Goal: Task Accomplishment & Management: Complete application form

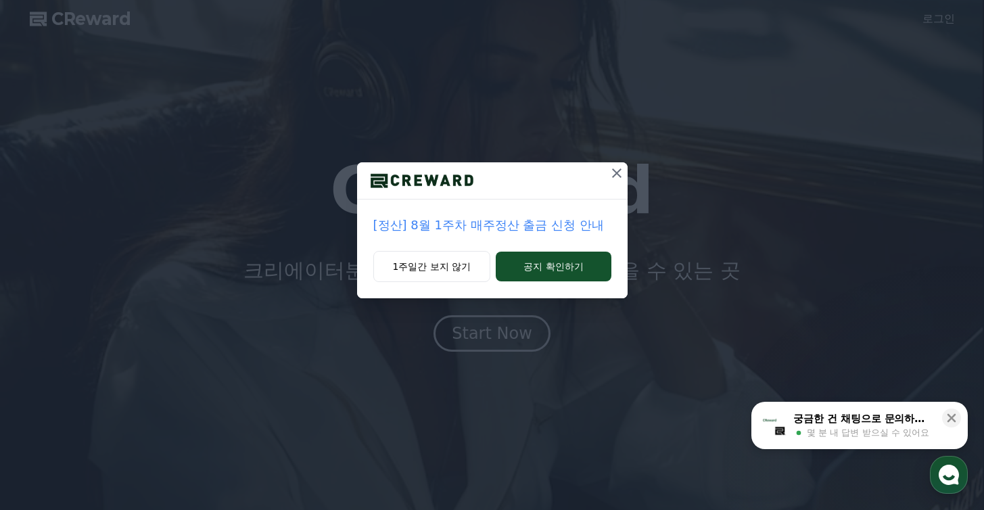
click at [596, 184] on div at bounding box center [492, 180] width 271 height 37
click at [599, 183] on div at bounding box center [492, 180] width 271 height 37
click at [612, 181] on button at bounding box center [617, 173] width 22 height 22
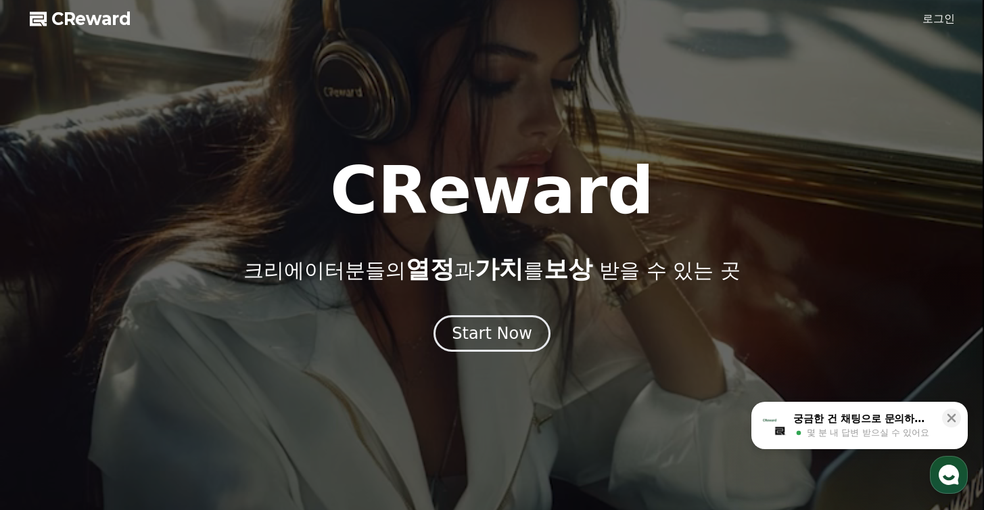
click at [940, 22] on link "로그인" at bounding box center [939, 19] width 32 height 16
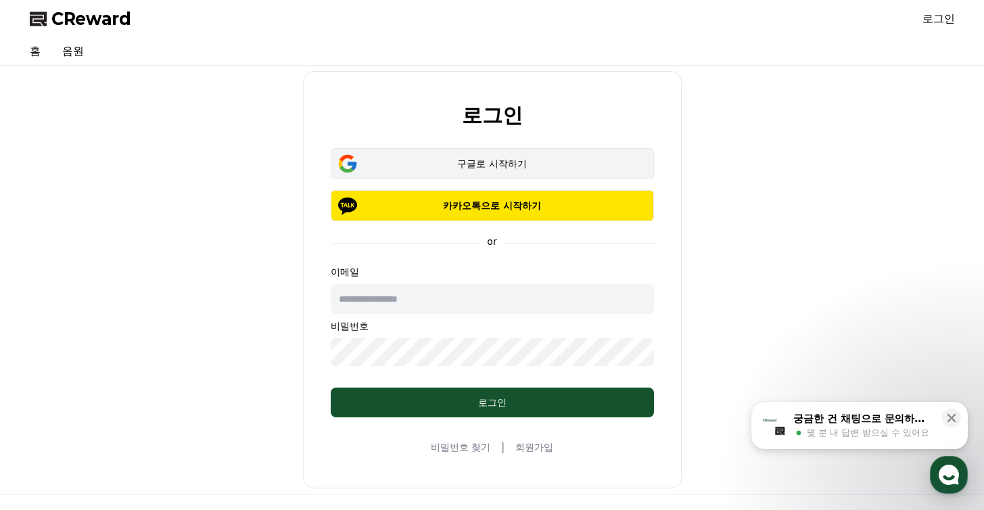
click at [577, 165] on div "구글로 시작하기" at bounding box center [492, 164] width 284 height 14
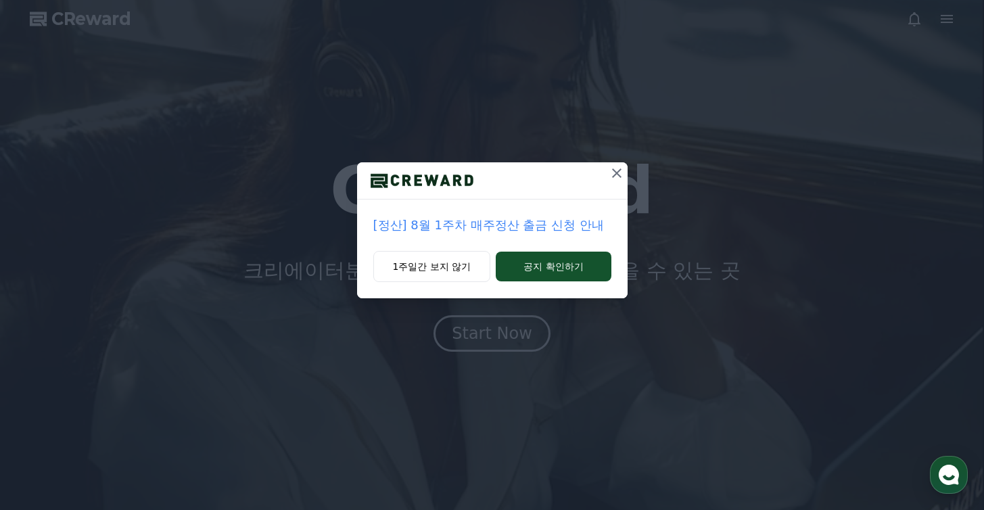
click at [610, 171] on icon at bounding box center [617, 173] width 16 height 16
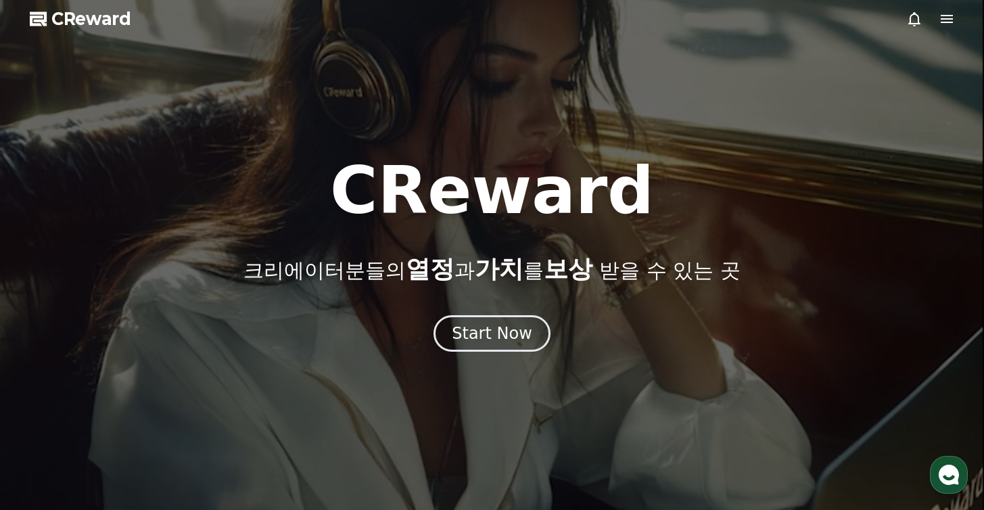
click at [909, 31] on div at bounding box center [492, 255] width 984 height 510
click at [915, 19] on icon at bounding box center [914, 19] width 16 height 16
click at [936, 20] on div at bounding box center [930, 19] width 49 height 16
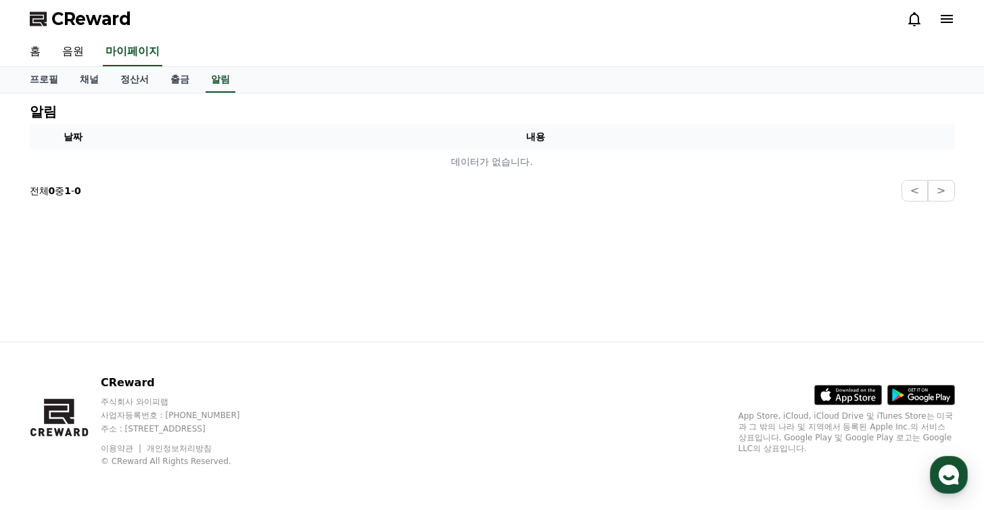
click at [945, 20] on icon at bounding box center [947, 19] width 16 height 16
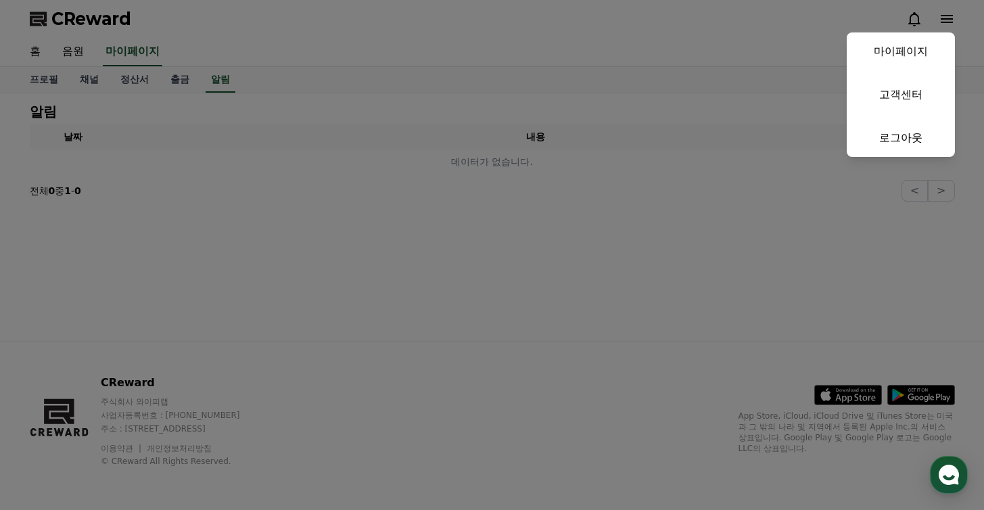
click at [668, 41] on button "close" at bounding box center [492, 255] width 984 height 510
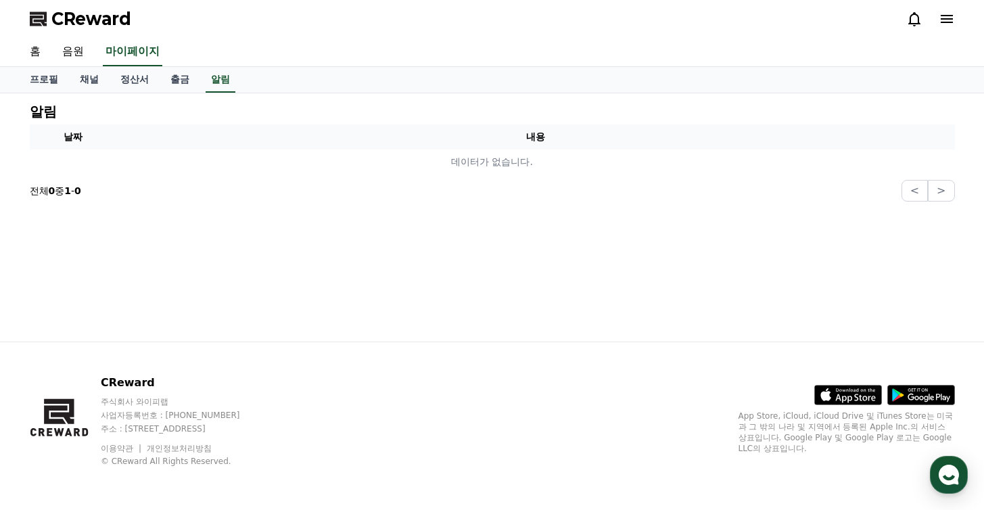
click at [88, 53] on link "음원" at bounding box center [72, 52] width 43 height 28
click at [38, 53] on link "홈" at bounding box center [35, 52] width 32 height 28
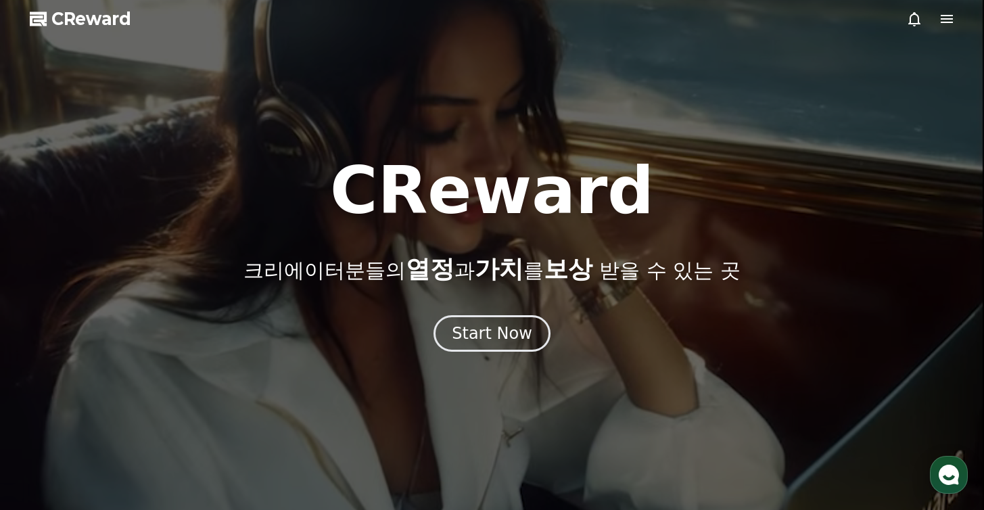
click at [82, 16] on span "CReward" at bounding box center [91, 19] width 80 height 22
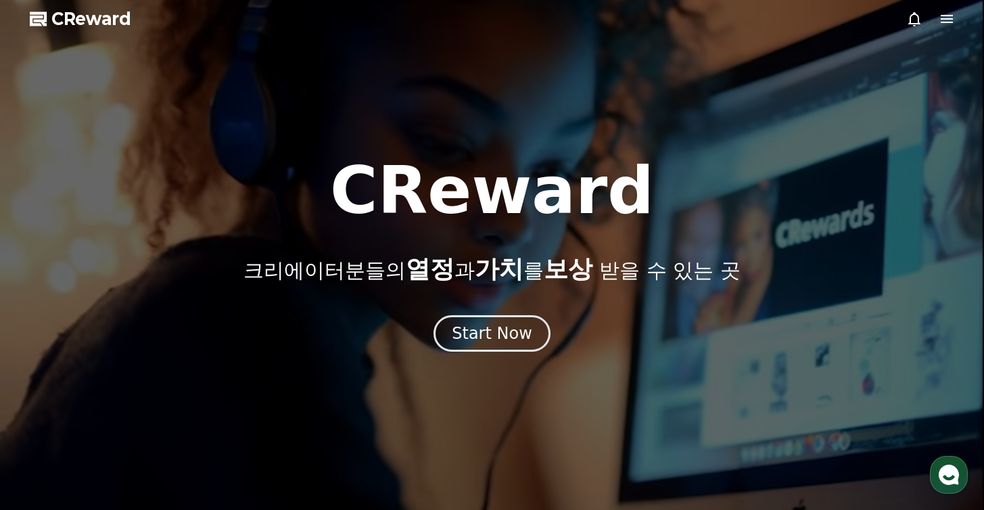
click at [79, 18] on span "CReward" at bounding box center [91, 19] width 80 height 22
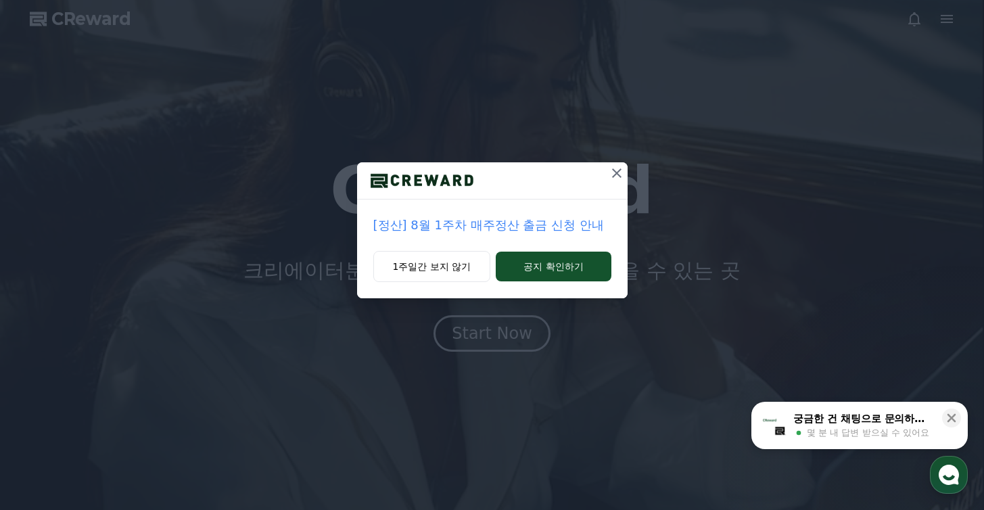
click at [612, 182] on button at bounding box center [617, 173] width 22 height 22
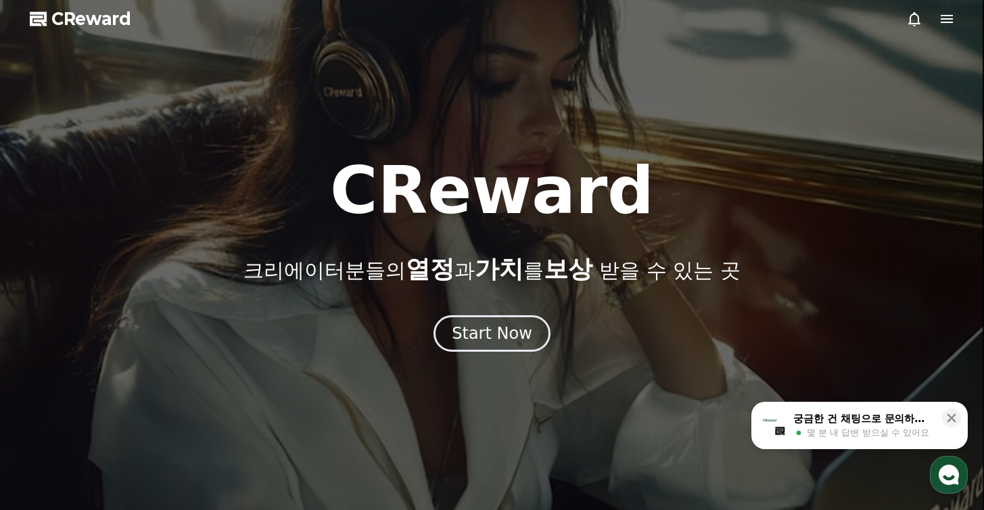
click at [940, 13] on icon at bounding box center [947, 19] width 16 height 16
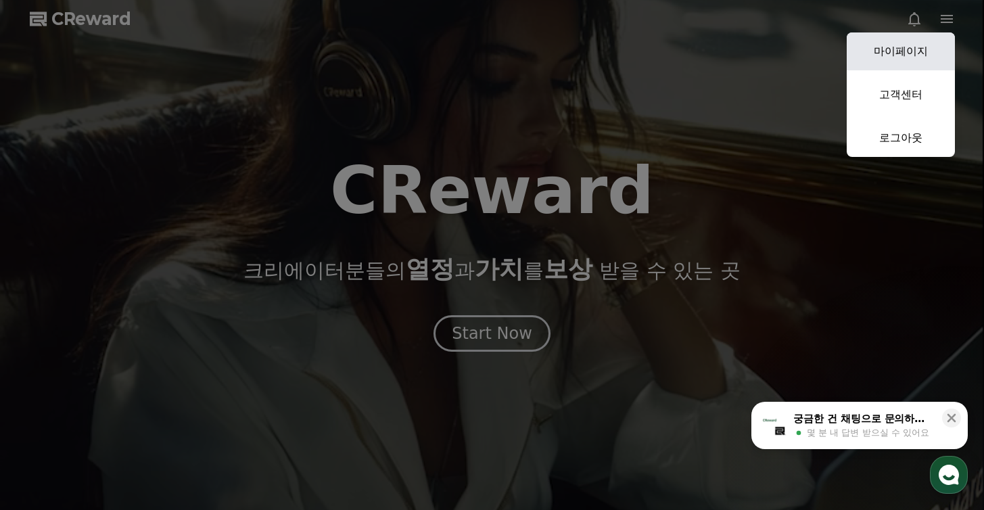
click at [911, 47] on link "마이페이지" at bounding box center [901, 51] width 108 height 38
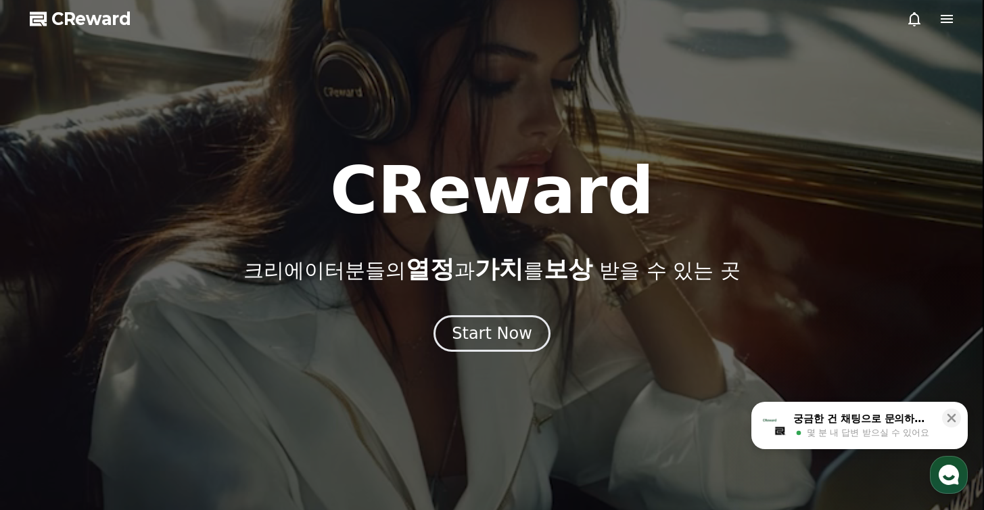
select select "**********"
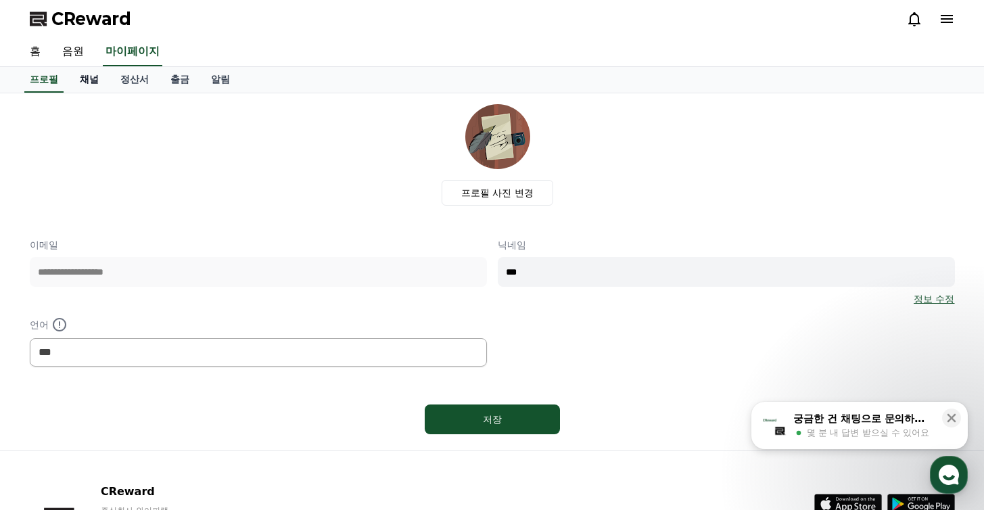
click at [87, 76] on link "채널" at bounding box center [89, 80] width 41 height 26
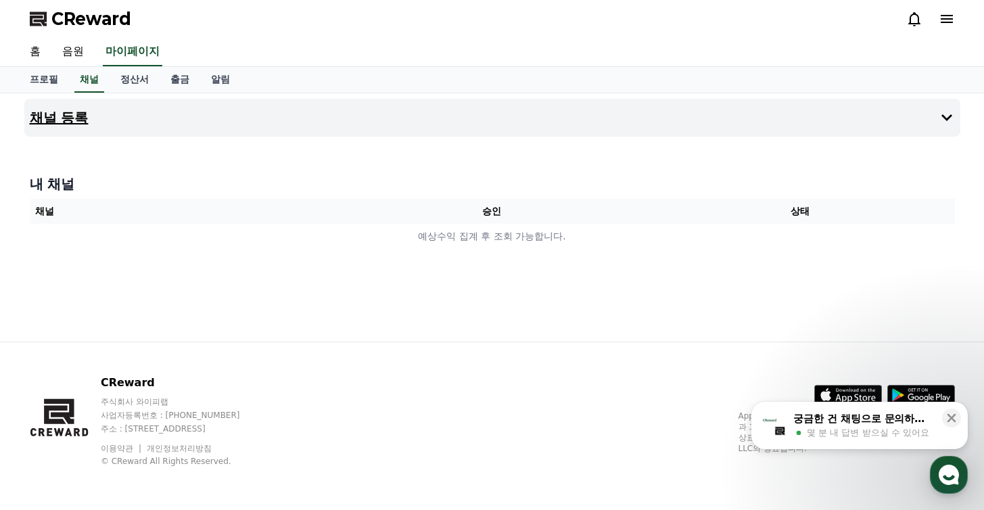
click at [101, 125] on button "채널 등록" at bounding box center [492, 118] width 936 height 38
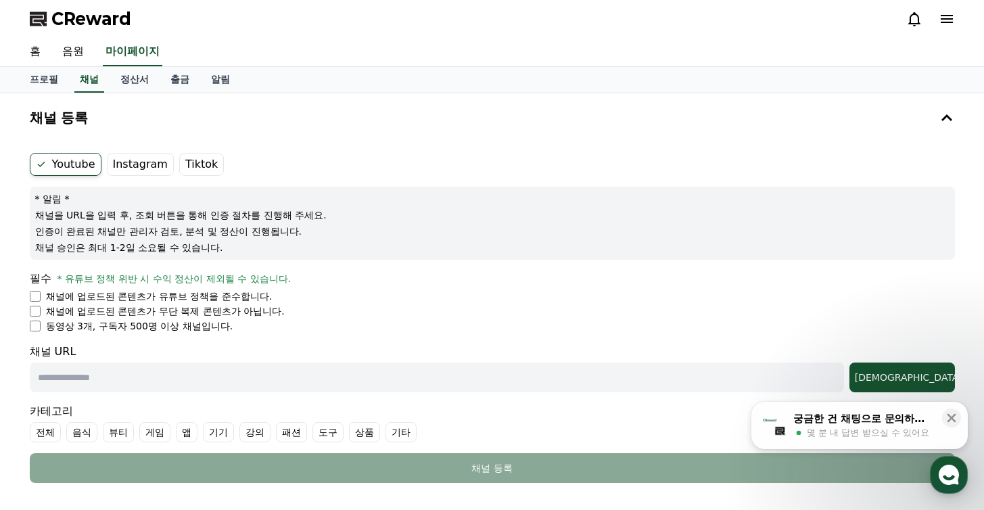
scroll to position [3, 0]
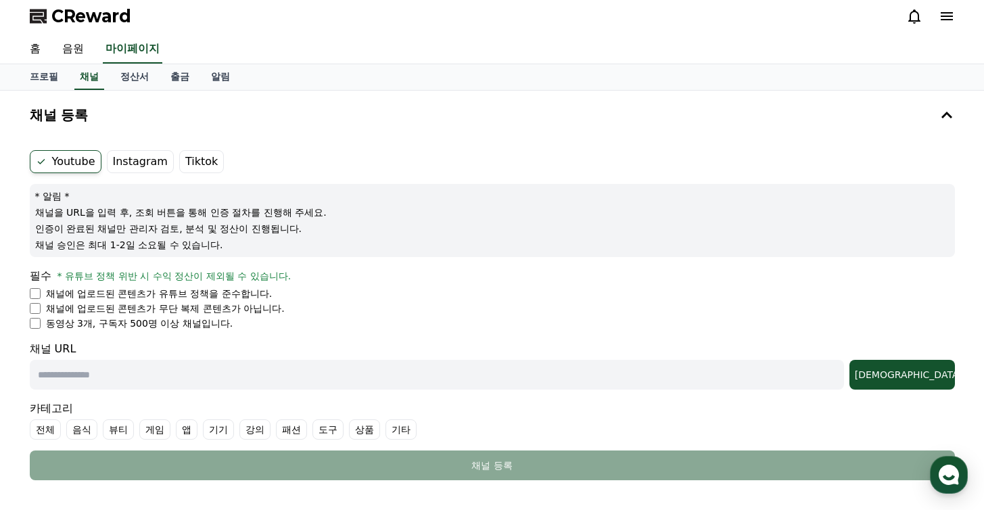
click at [144, 158] on label "Instagram" at bounding box center [140, 161] width 67 height 23
click at [156, 167] on label "Instagram" at bounding box center [140, 161] width 67 height 23
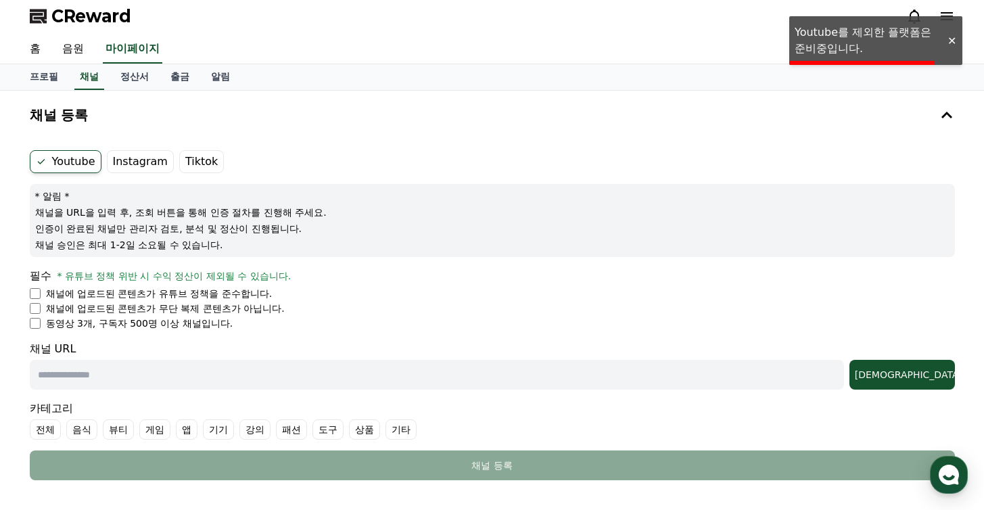
click at [194, 164] on label "Tiktok" at bounding box center [201, 161] width 45 height 23
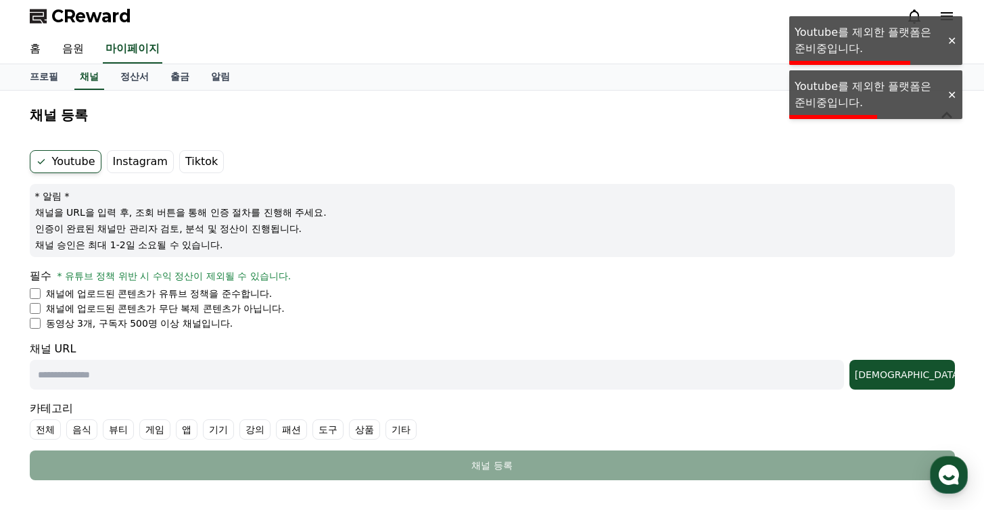
scroll to position [27, 0]
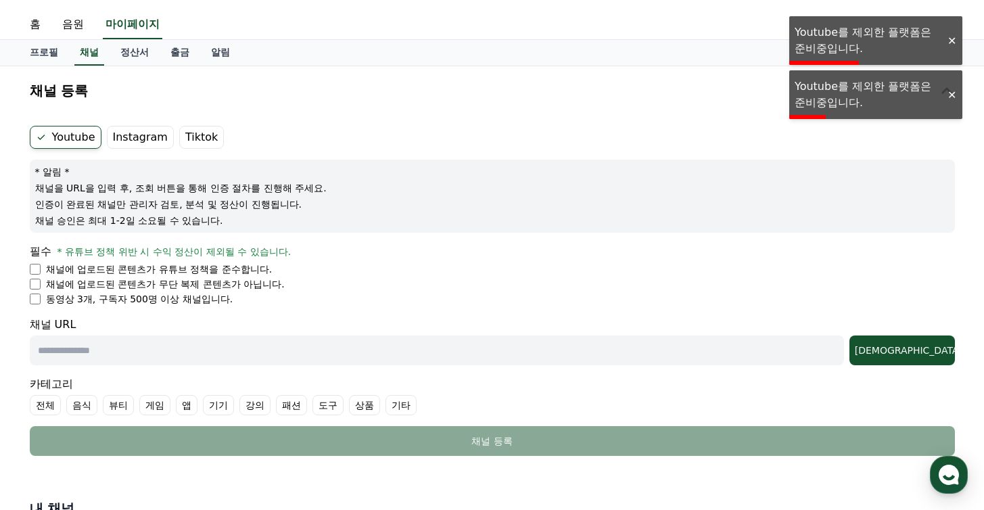
click at [211, 273] on p "채널에 업로드된 콘텐츠가 유튜브 정책을 준수합니다." at bounding box center [159, 269] width 227 height 14
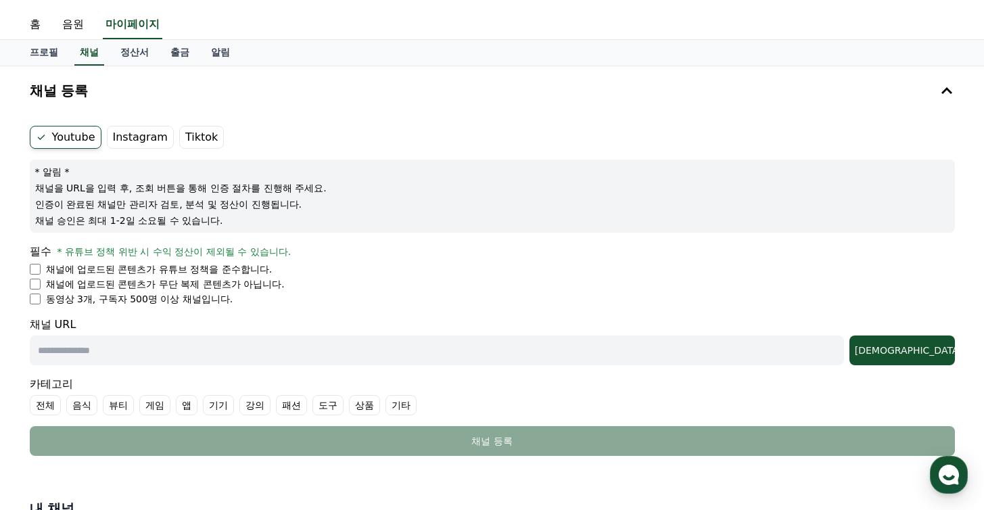
scroll to position [135, 0]
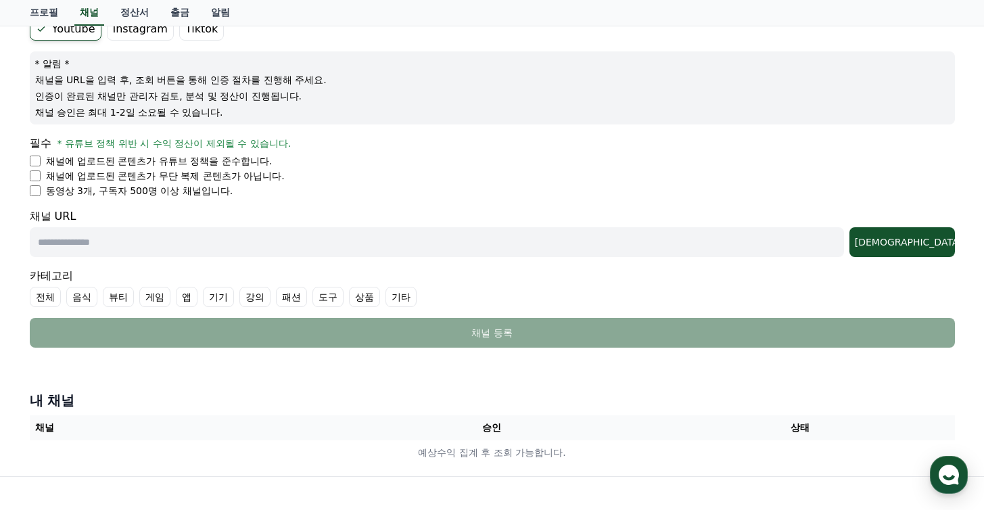
click at [114, 245] on input "text" at bounding box center [437, 242] width 814 height 30
paste input "**********"
type input "*"
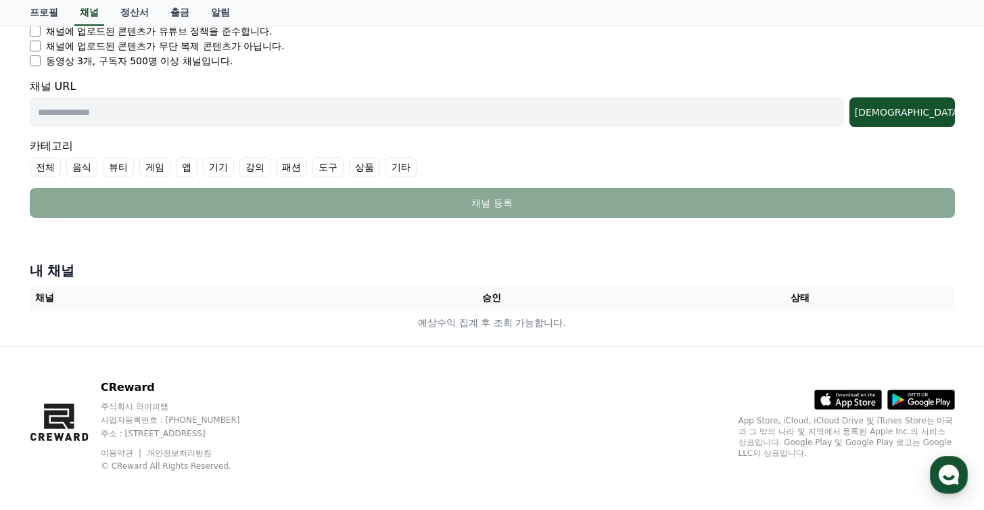
scroll to position [262, 0]
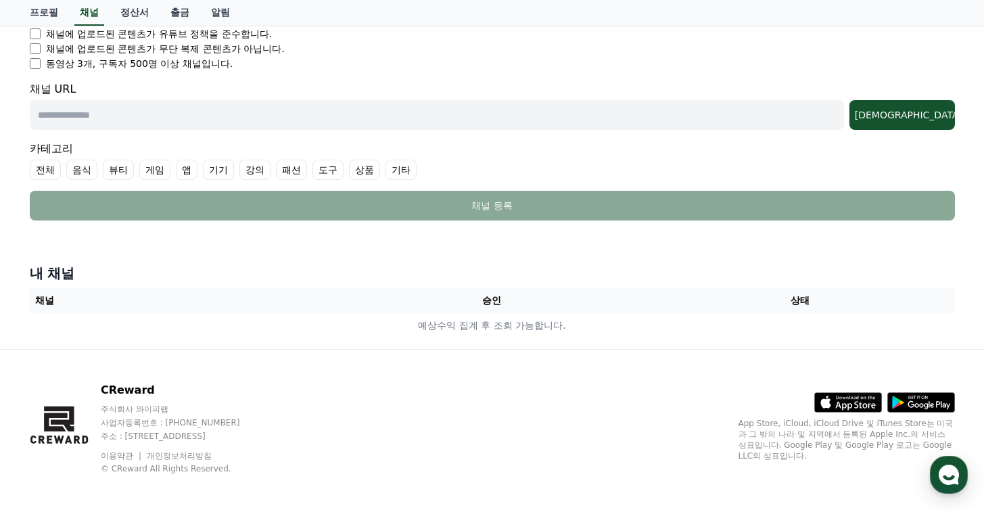
paste input "**********"
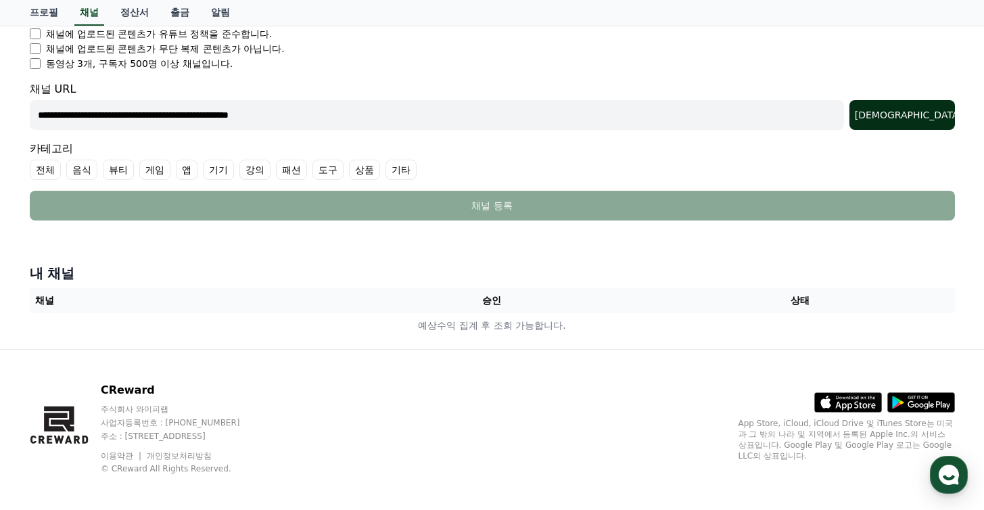
type input "**********"
click at [932, 114] on div "조회" at bounding box center [902, 115] width 95 height 14
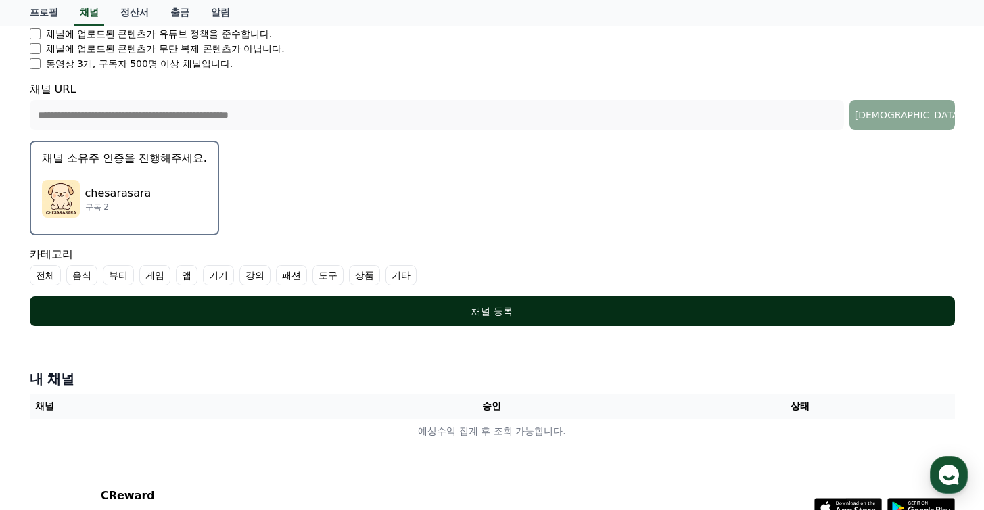
click at [474, 317] on button "채널 등록" at bounding box center [492, 311] width 925 height 30
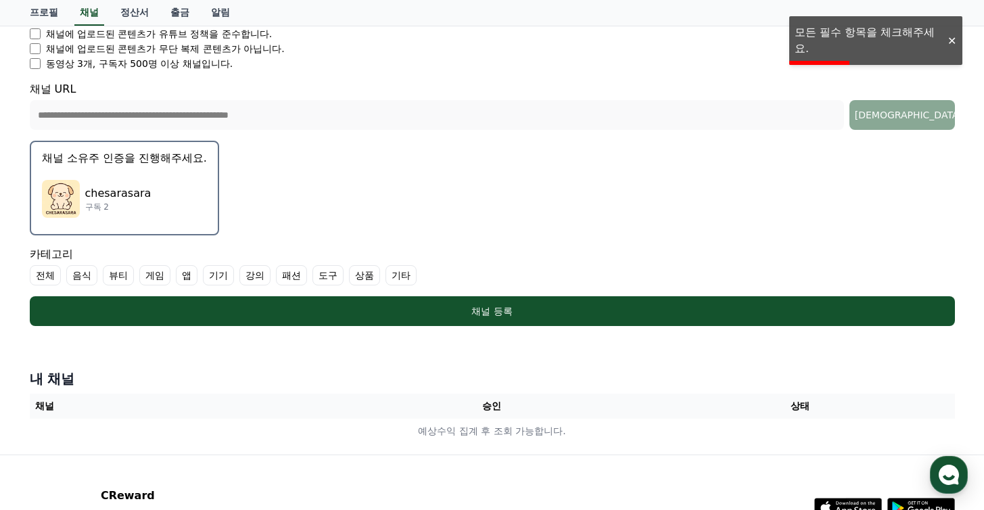
click at [349, 275] on label "상품" at bounding box center [364, 275] width 31 height 20
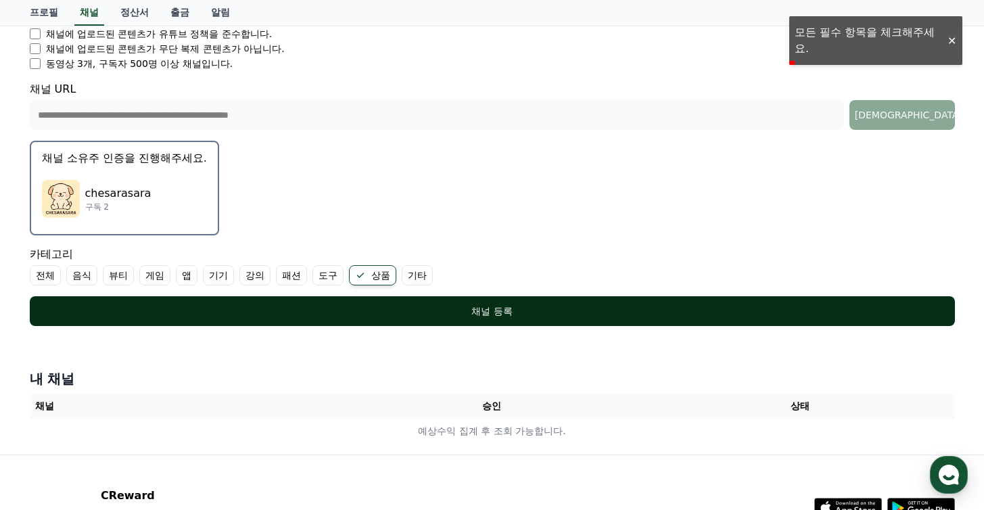
click at [436, 302] on button "채널 등록" at bounding box center [492, 311] width 925 height 30
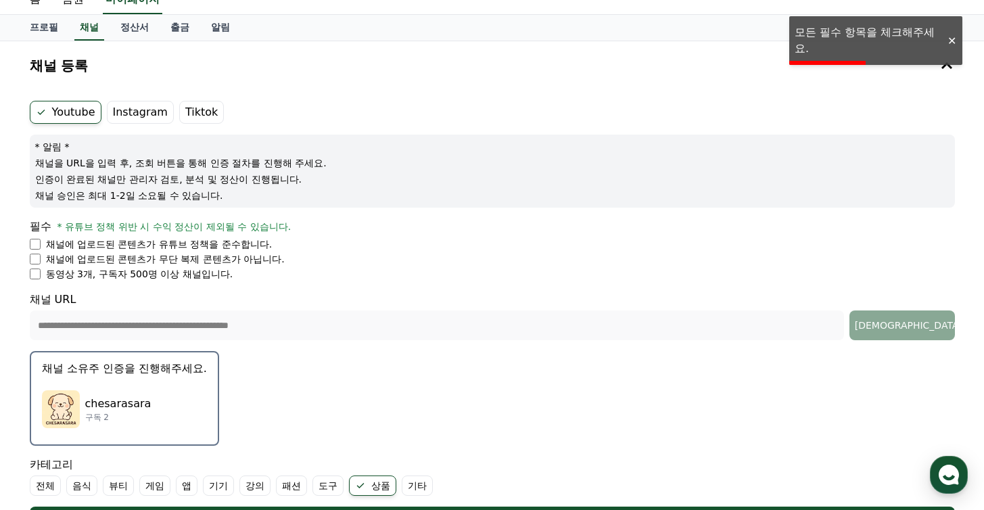
scroll to position [49, 0]
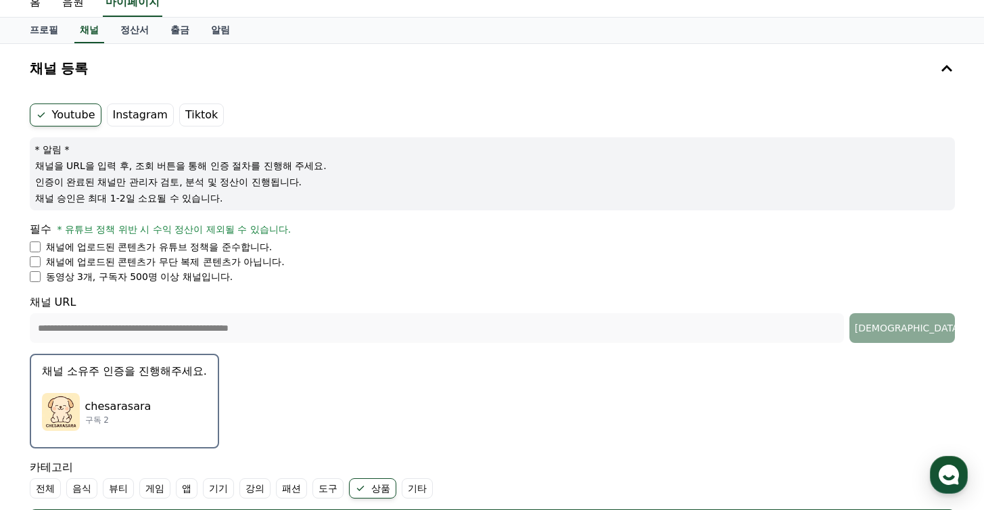
click at [235, 261] on p "채널에 업로드된 콘텐츠가 무단 복제 콘텐츠가 아닙니다." at bounding box center [165, 262] width 239 height 14
click at [43, 267] on li "채널에 업로드된 콘텐츠가 무단 복제 콘텐츠가 아닙니다." at bounding box center [492, 262] width 925 height 14
click at [26, 258] on div "**********" at bounding box center [492, 321] width 936 height 446
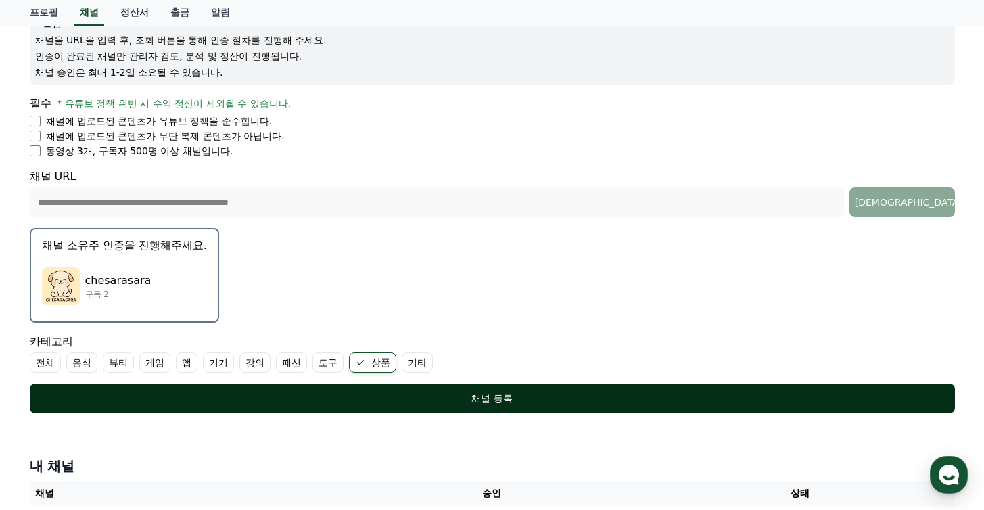
click at [488, 380] on form "**********" at bounding box center [492, 196] width 925 height 436
click at [490, 387] on button "채널 등록" at bounding box center [492, 399] width 925 height 30
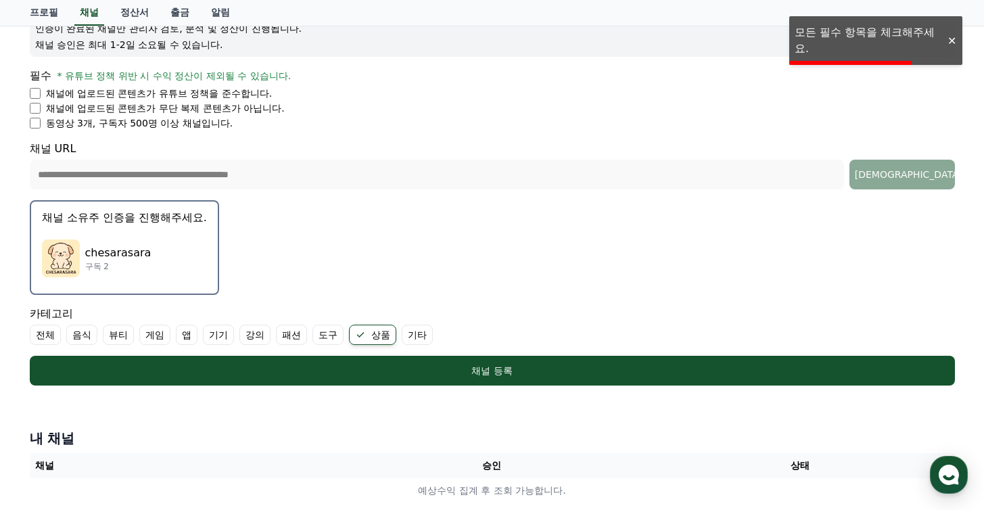
scroll to position [177, 0]
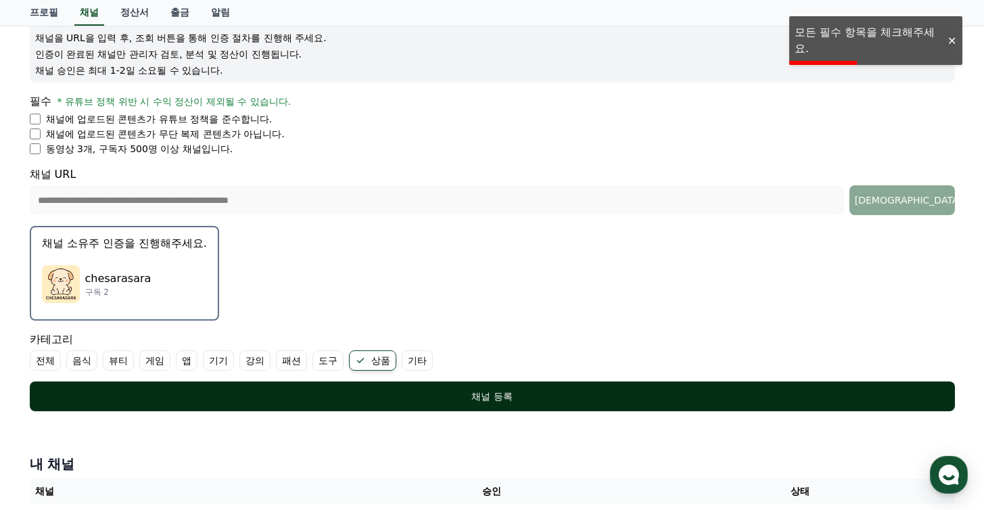
click at [557, 409] on button "채널 등록" at bounding box center [492, 397] width 925 height 30
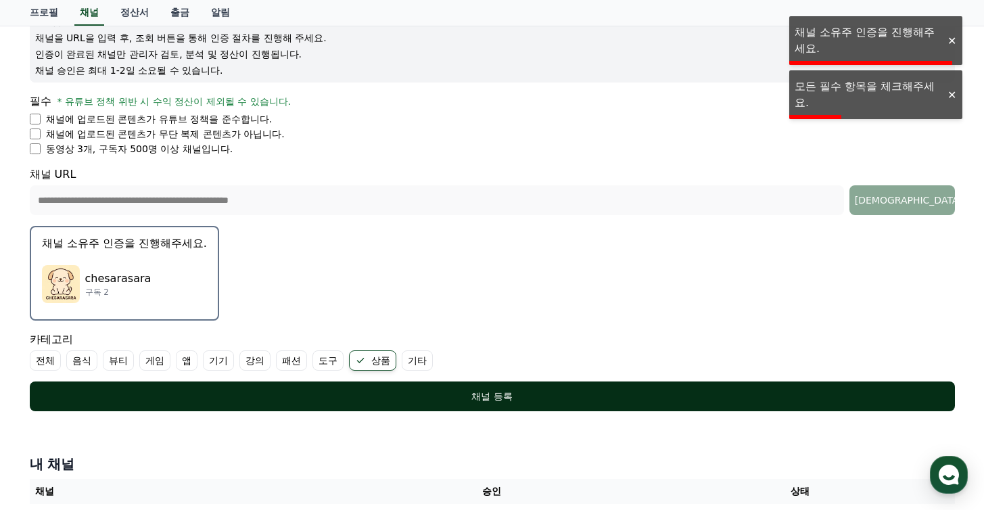
click at [553, 392] on div "채널 등록" at bounding box center [492, 397] width 871 height 14
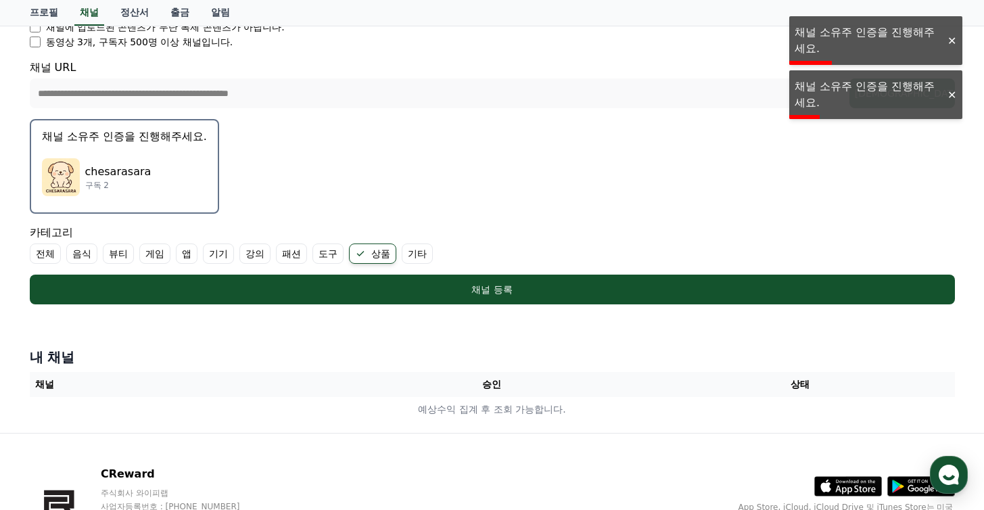
scroll to position [287, 0]
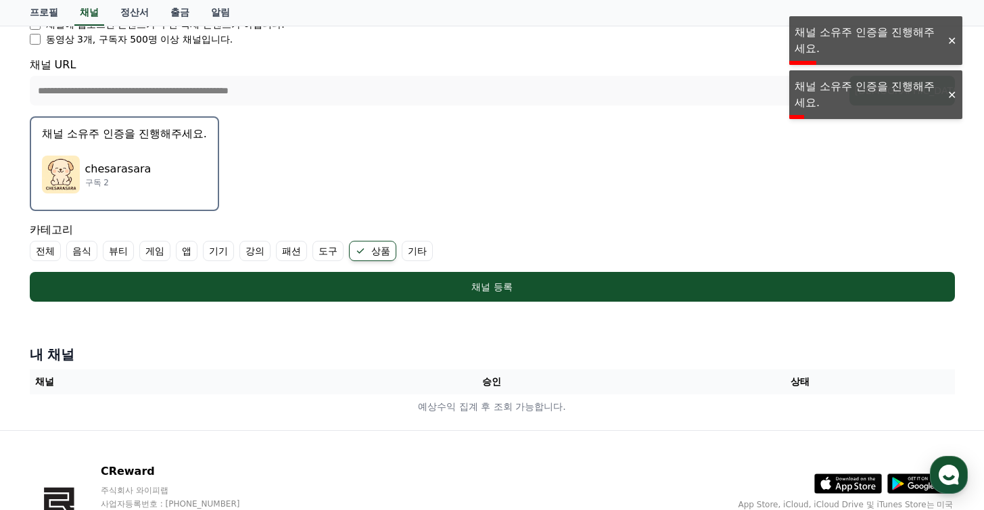
click at [119, 168] on p "chesarasara" at bounding box center [118, 169] width 66 height 16
click at [118, 120] on button "채널 소유주 인증을 진행해주세요. chesarasara 구독 2" at bounding box center [124, 163] width 189 height 95
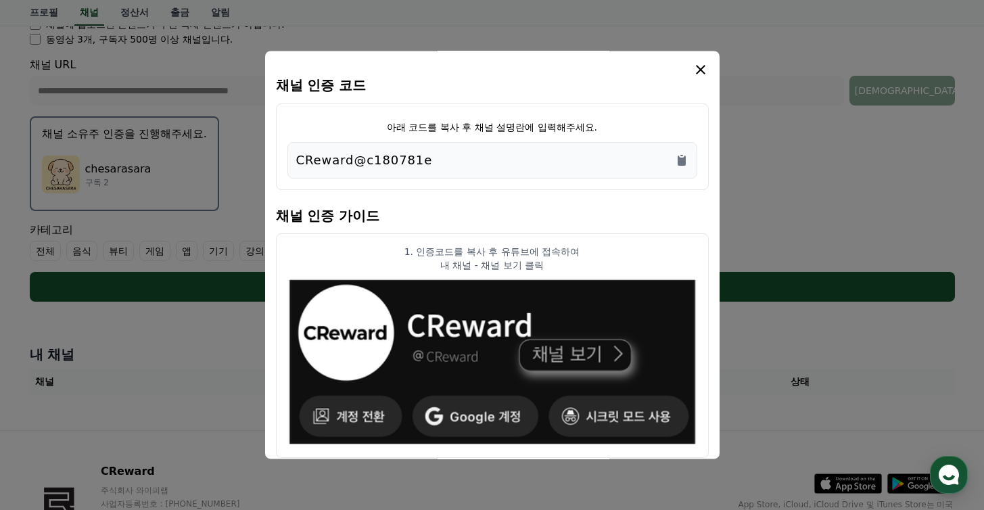
drag, startPoint x: 455, startPoint y: 163, endPoint x: 283, endPoint y: 162, distance: 171.8
click at [283, 162] on div "아래 코드를 복사 후 채널 설명란에 입력해주세요. CReward@c180781e" at bounding box center [492, 147] width 433 height 87
copy p "CReward@c180781e"
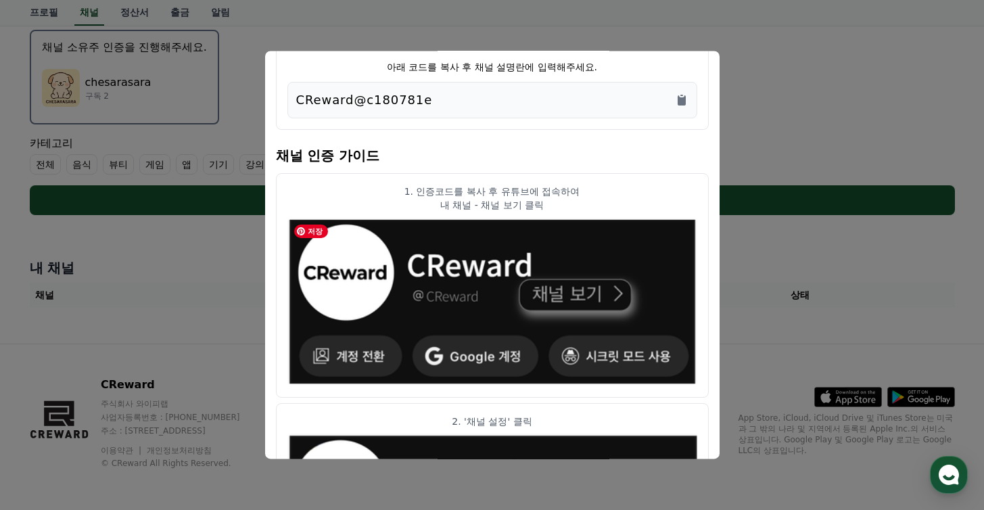
scroll to position [0, 0]
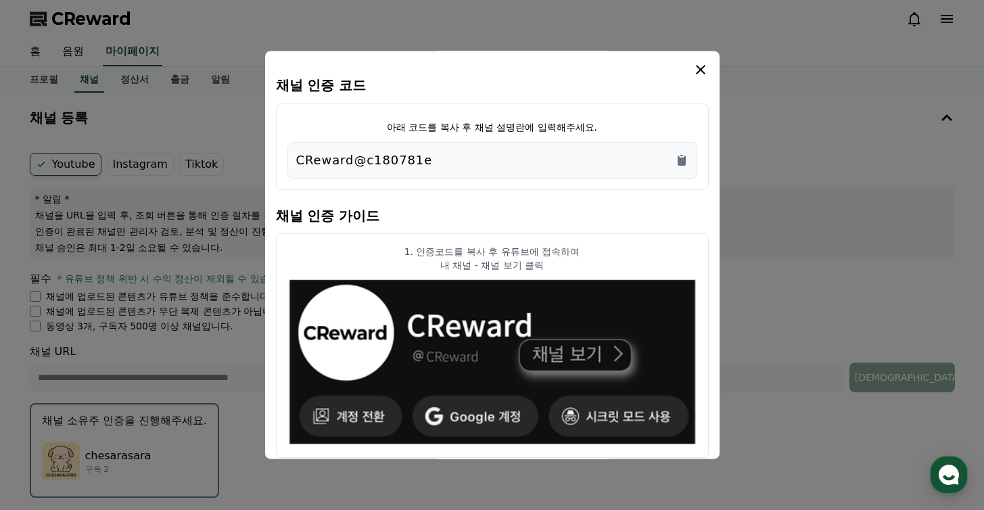
click at [706, 75] on icon "modal" at bounding box center [701, 70] width 16 height 16
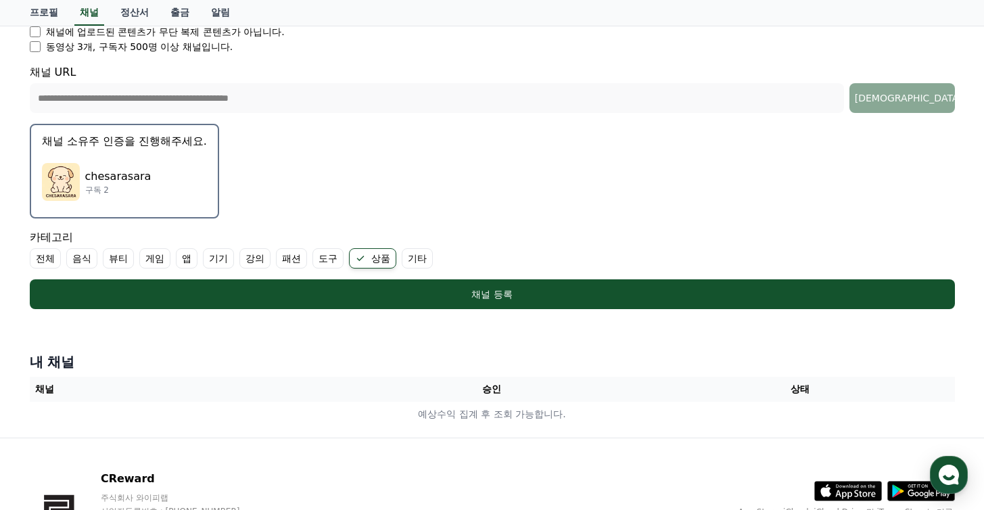
scroll to position [282, 0]
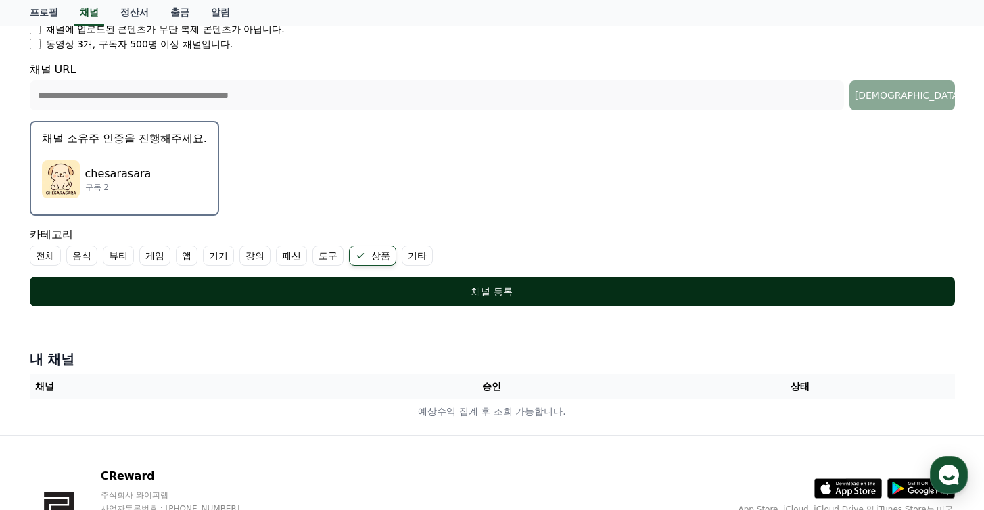
click at [416, 292] on div "채널 등록" at bounding box center [492, 292] width 871 height 14
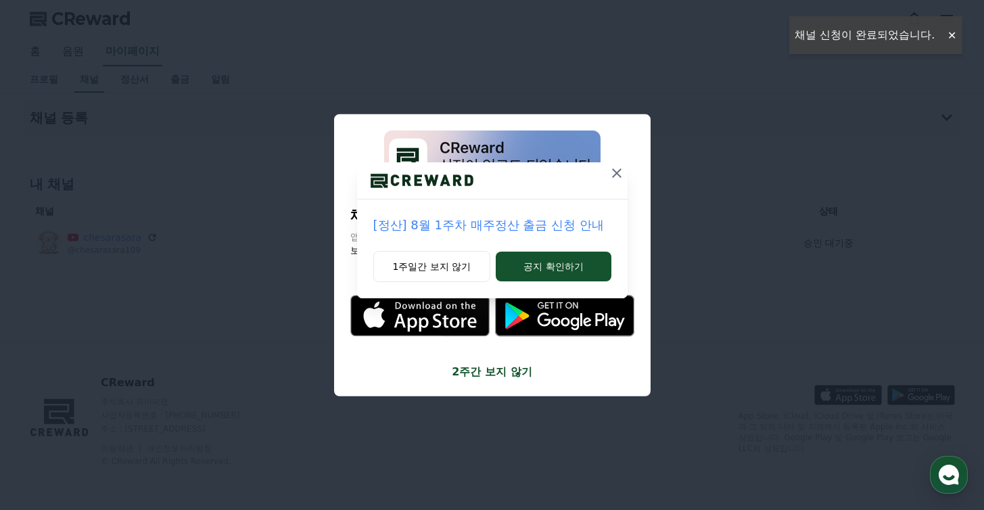
click at [618, 176] on icon at bounding box center [617, 173] width 16 height 16
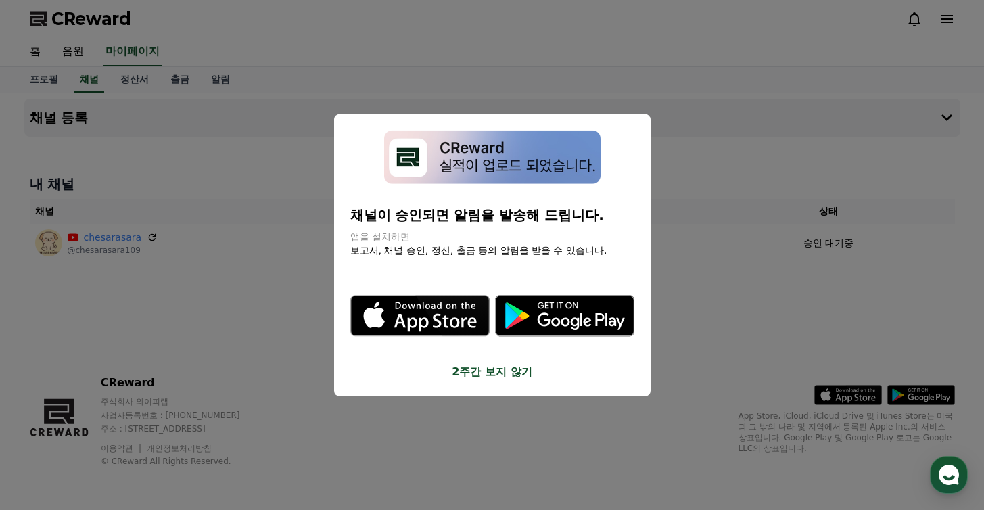
click at [636, 152] on button "close modal" at bounding box center [492, 255] width 984 height 510
